Goal: Information Seeking & Learning: Check status

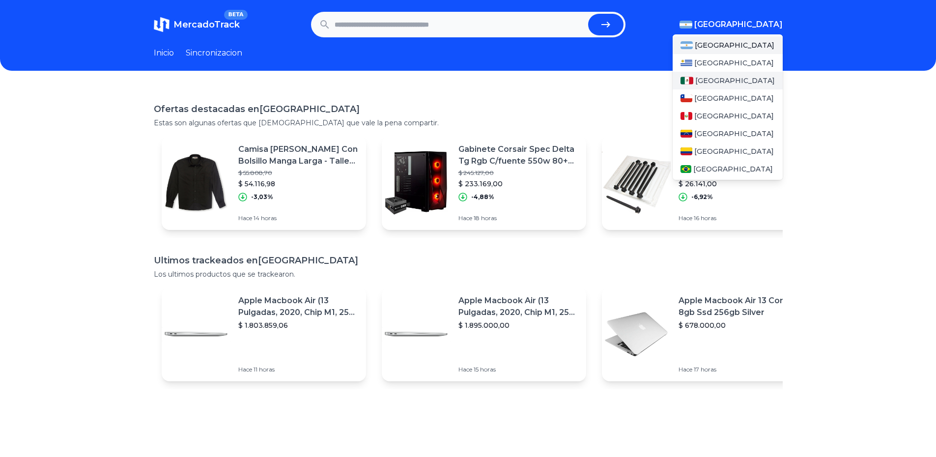
click at [707, 81] on span "[GEOGRAPHIC_DATA]" at bounding box center [736, 81] width 80 height 10
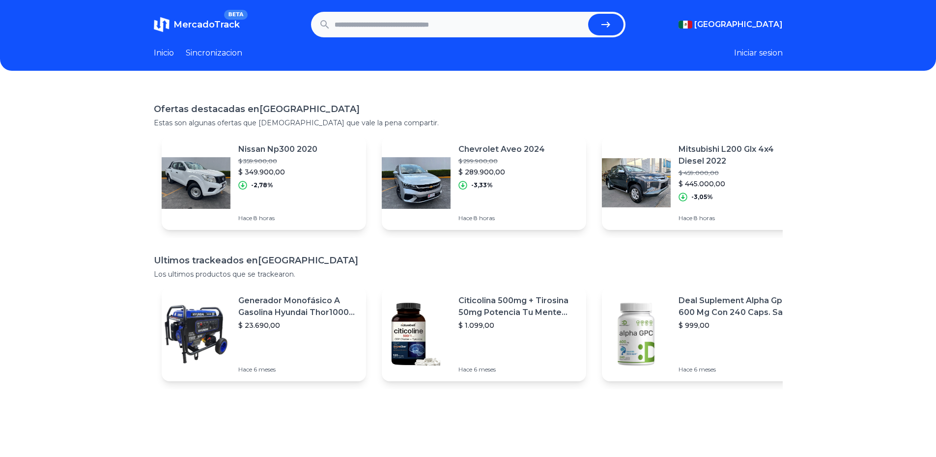
click at [266, 316] on p "Generador Monofásico A Gasolina Hyundai Thor10000 P 11.5 Kw" at bounding box center [298, 307] width 120 height 24
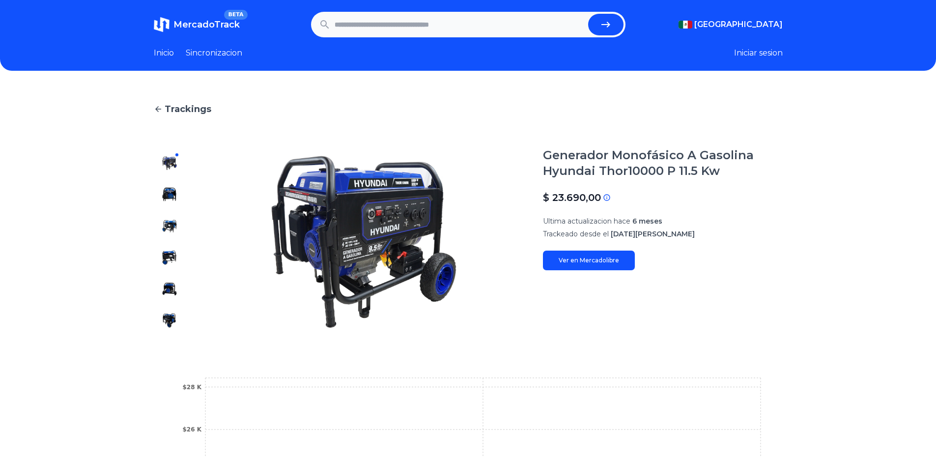
click at [170, 203] on div at bounding box center [169, 241] width 31 height 189
click at [170, 228] on img at bounding box center [170, 226] width 16 height 16
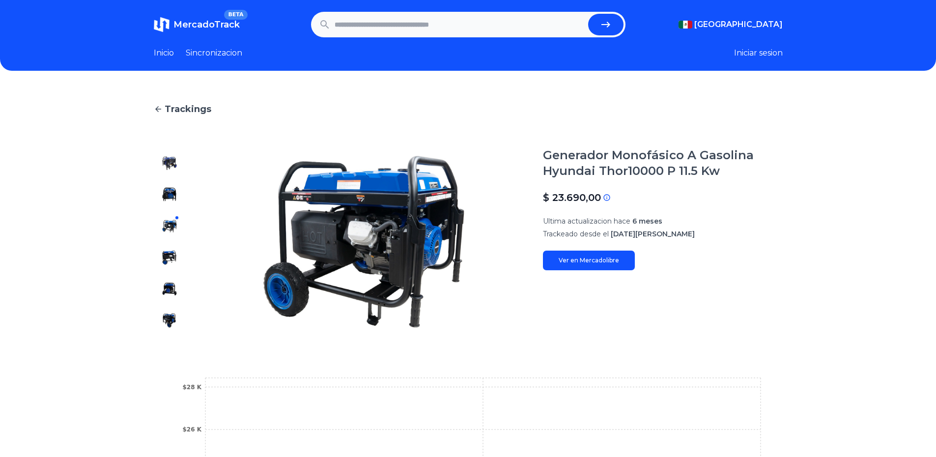
click at [177, 261] on img at bounding box center [170, 258] width 16 height 16
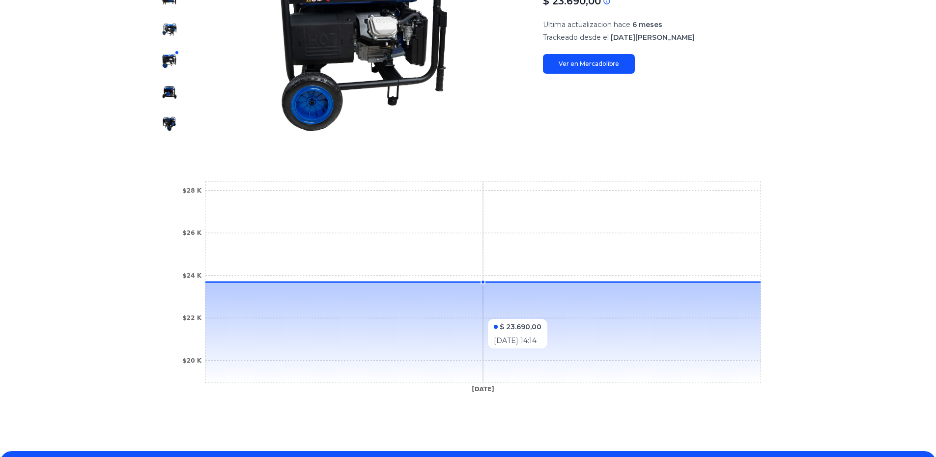
scroll to position [265, 0]
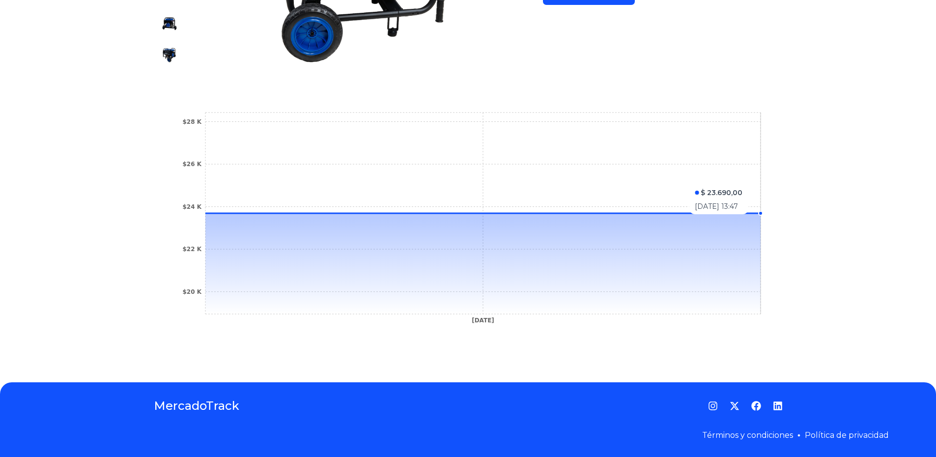
click at [682, 180] on icon "[DATE] $20 K $22 K $24 K $26 K $28 K" at bounding box center [469, 220] width 590 height 221
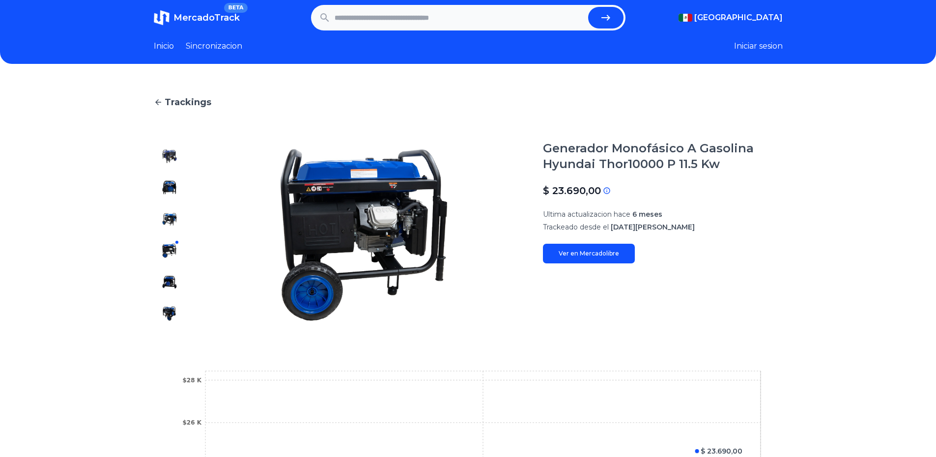
scroll to position [0, 0]
